Goal: Find specific page/section: Find specific page/section

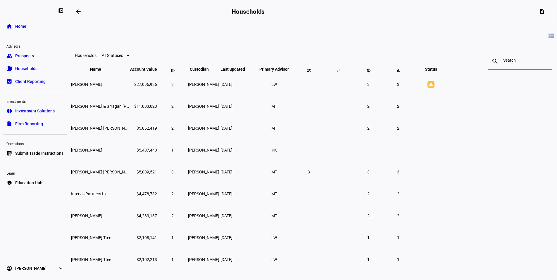
click at [36, 116] on link "pie_chart Investment Solutions" at bounding box center [35, 111] width 63 height 12
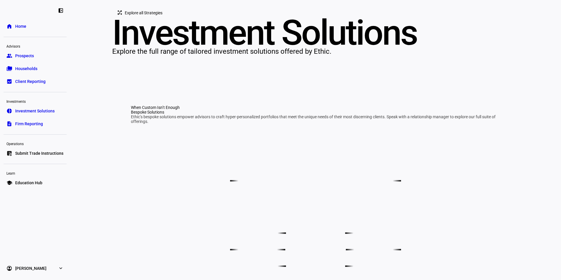
click at [34, 121] on span "Firm Reporting" at bounding box center [29, 124] width 28 height 6
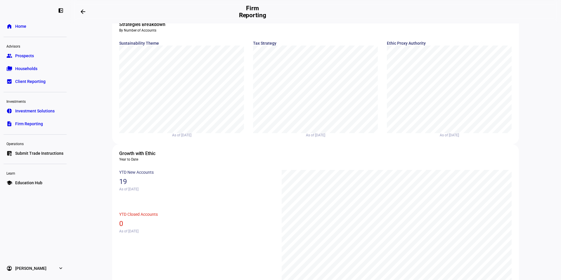
scroll to position [117, 0]
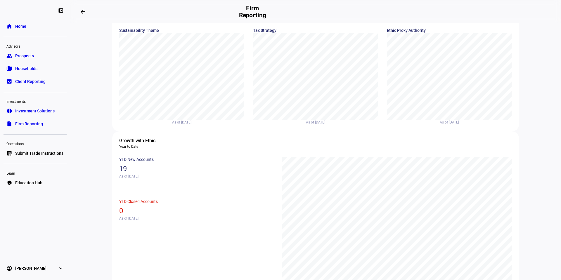
click at [434, 92] on div "chart, 1 series" at bounding box center [449, 71] width 113 height 64
click at [440, 92] on div "chart, 1 series" at bounding box center [449, 71] width 113 height 64
click at [441, 89] on div "chart, 1 series" at bounding box center [449, 71] width 113 height 64
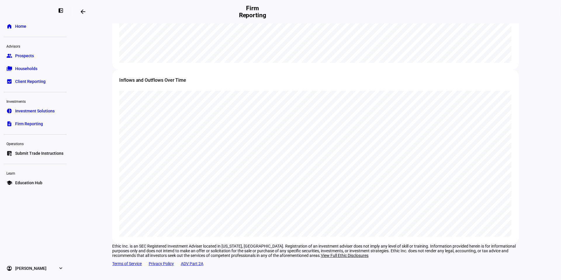
scroll to position [660, 0]
